Goal: Information Seeking & Learning: Learn about a topic

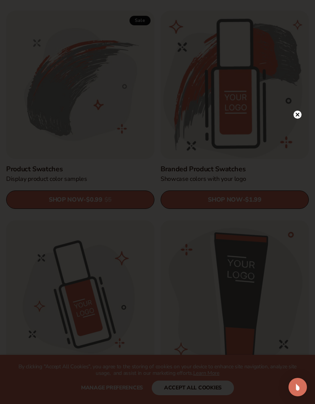
scroll to position [669, 0]
click at [297, 119] on circle at bounding box center [297, 114] width 8 height 8
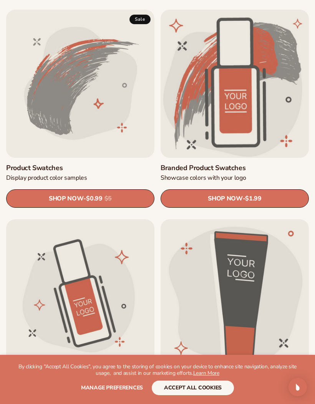
click at [195, 395] on button "accept all cookies" at bounding box center [193, 387] width 82 height 15
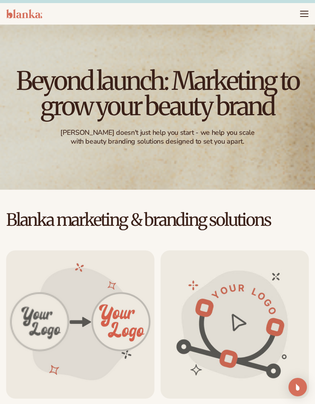
scroll to position [2, 0]
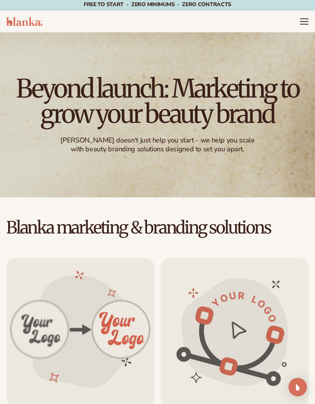
click at [305, 24] on icon "Menu" at bounding box center [303, 21] width 9 height 9
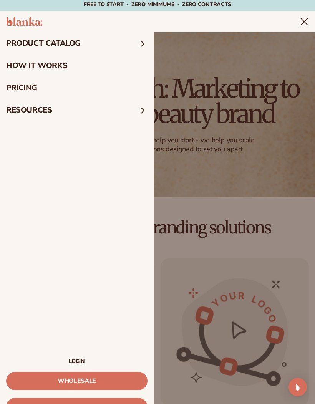
click at [147, 45] on span at bounding box center [142, 43] width 10 height 10
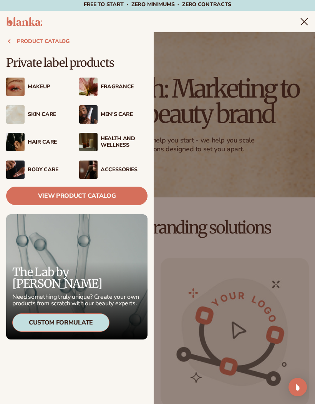
click at [130, 201] on link "View Product Catalog" at bounding box center [76, 195] width 141 height 18
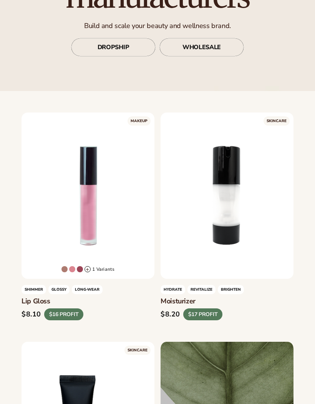
scroll to position [120, 0]
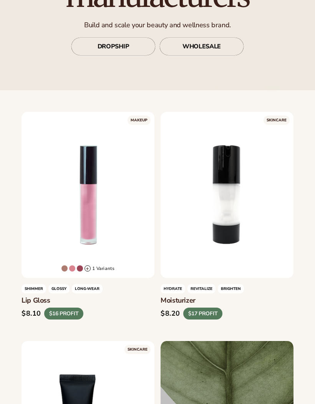
click at [91, 220] on div "LEARN MORE" at bounding box center [87, 195] width 133 height 166
click at [104, 264] on link "LEARN MORE" at bounding box center [88, 271] width 114 height 15
